Goal: Information Seeking & Learning: Learn about a topic

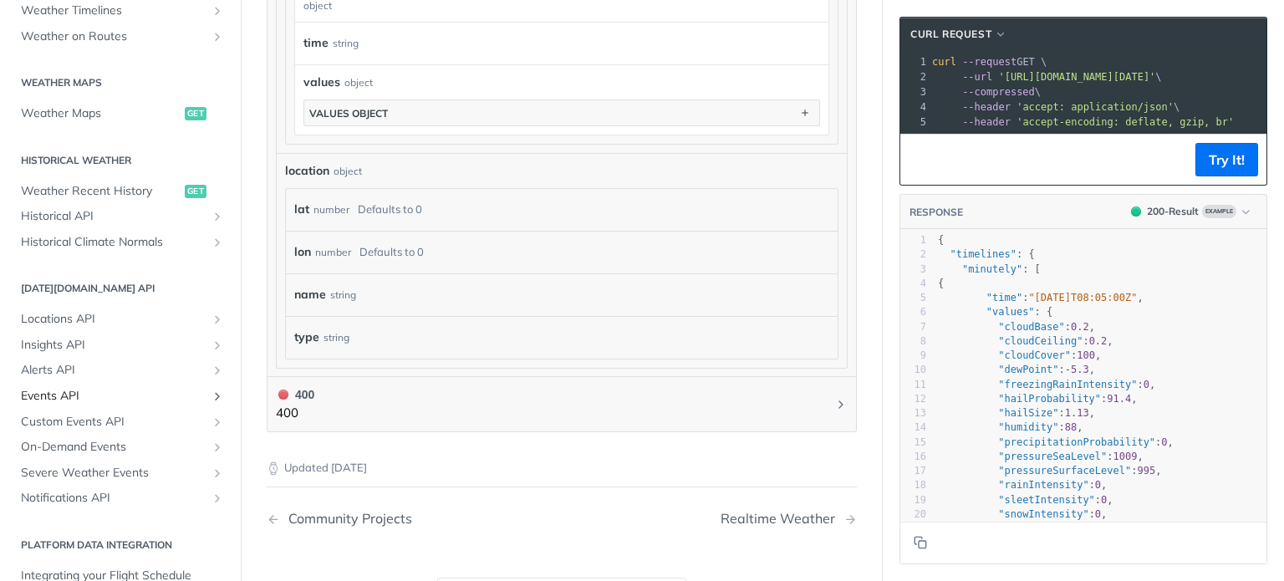
scroll to position [452, 0]
click at [79, 316] on span "Locations API" at bounding box center [114, 320] width 186 height 17
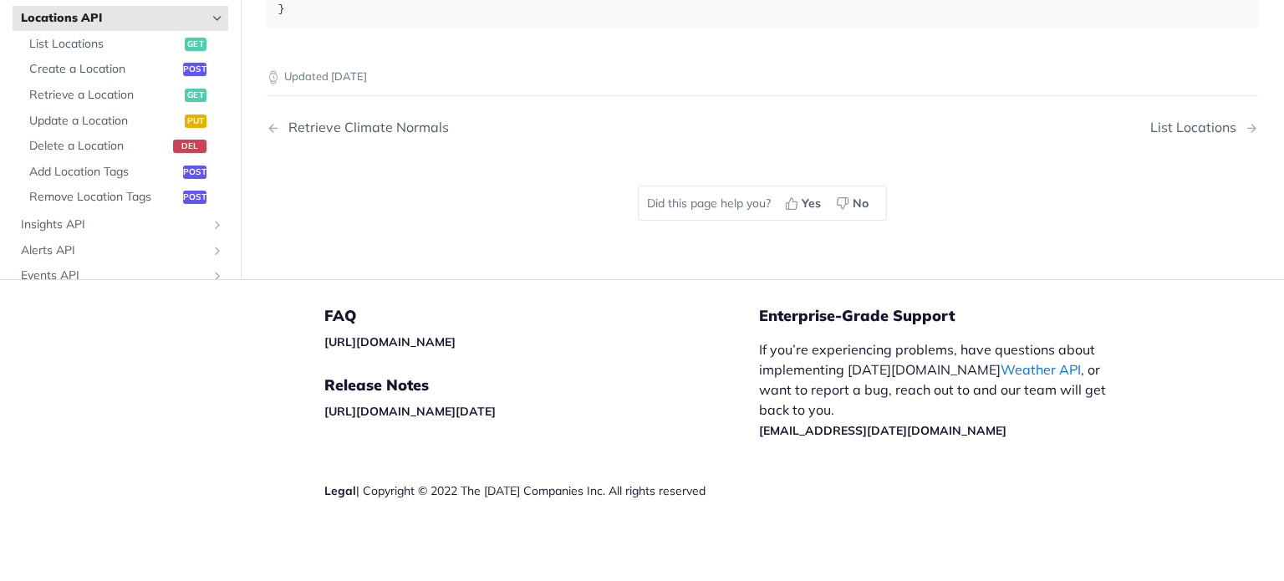
scroll to position [1045, 0]
click at [418, 135] on div "Retrieve Climate Normals" at bounding box center [364, 128] width 169 height 16
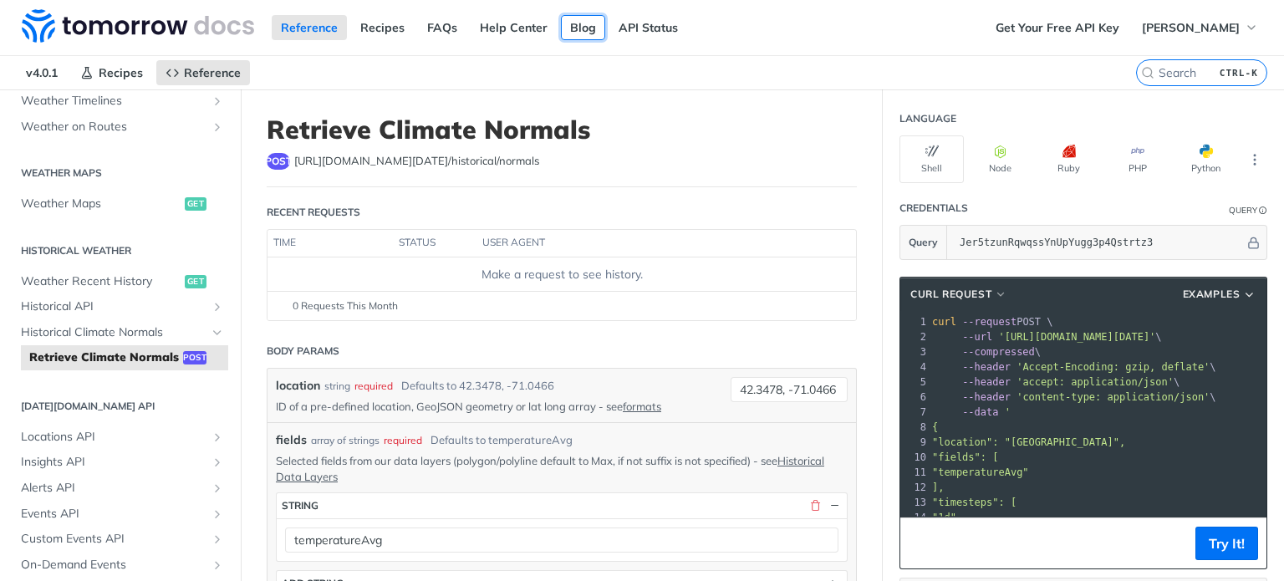
click at [568, 36] on link "Blog" at bounding box center [583, 27] width 44 height 25
